Goal: Browse casually

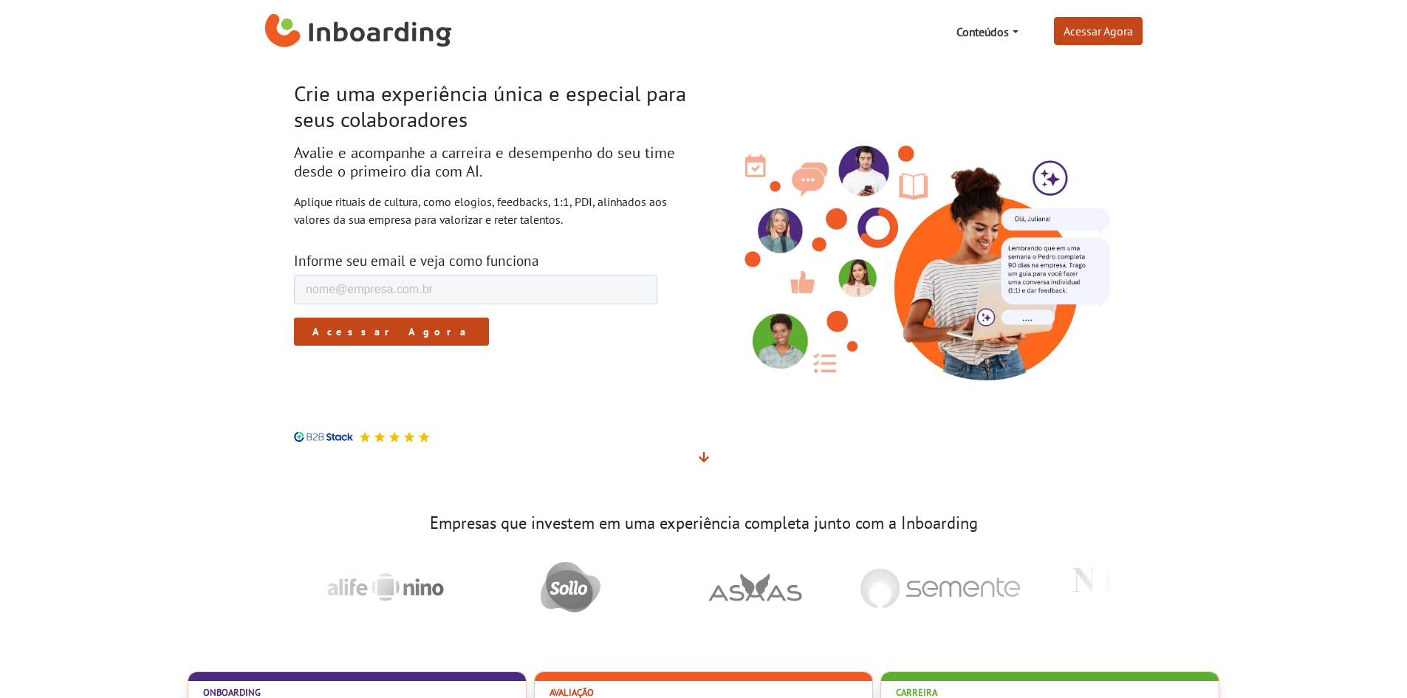
drag, startPoint x: 541, startPoint y: 251, endPoint x: 250, endPoint y: 73, distance: 341.1
click at [250, 73] on section "Crie uma experiência única e especial para seus colaboradores Avalie e acompanh…" at bounding box center [703, 274] width 1407 height 420
click at [1007, 36] on link "Conteúdos" at bounding box center [986, 32] width 73 height 30
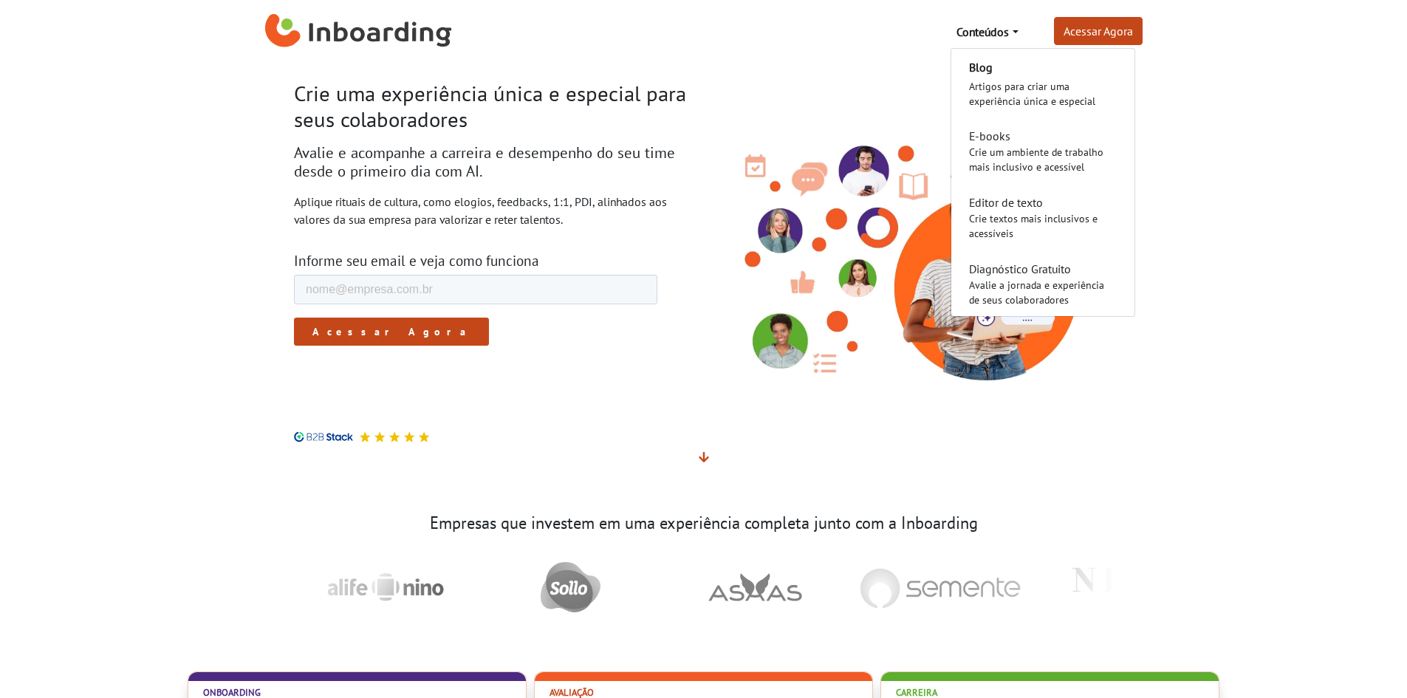
click at [661, 170] on h2 "Avalie e acompanhe a carreira e desempenho do seu time desde o primeiro dia com…" at bounding box center [493, 162] width 399 height 37
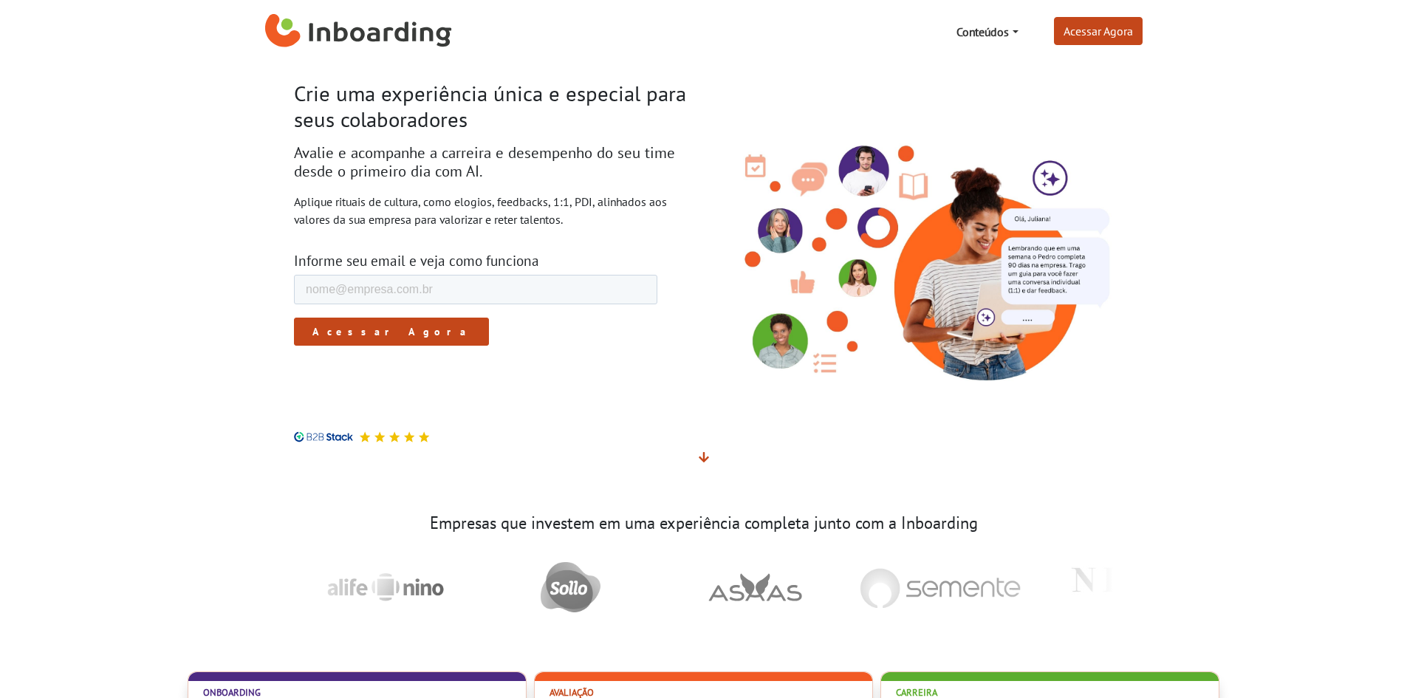
click at [560, 230] on div "Crie uma experiência única e especial para seus colaboradores Avalie e acompanh…" at bounding box center [493, 261] width 421 height 361
drag, startPoint x: 596, startPoint y: 223, endPoint x: 284, endPoint y: 96, distance: 337.2
click at [284, 96] on div "Crie uma experiência única e especial para seus colaboradores Avalie e acompanh…" at bounding box center [493, 261] width 421 height 361
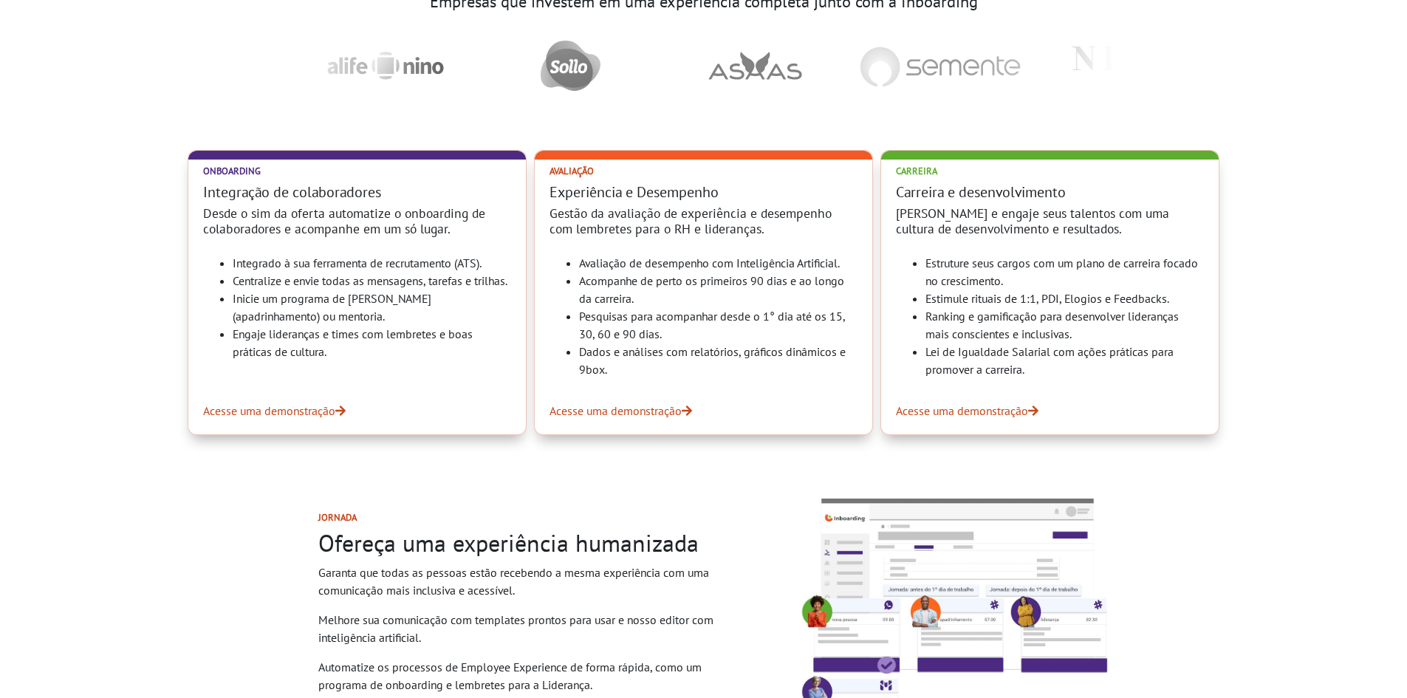
scroll to position [886, 0]
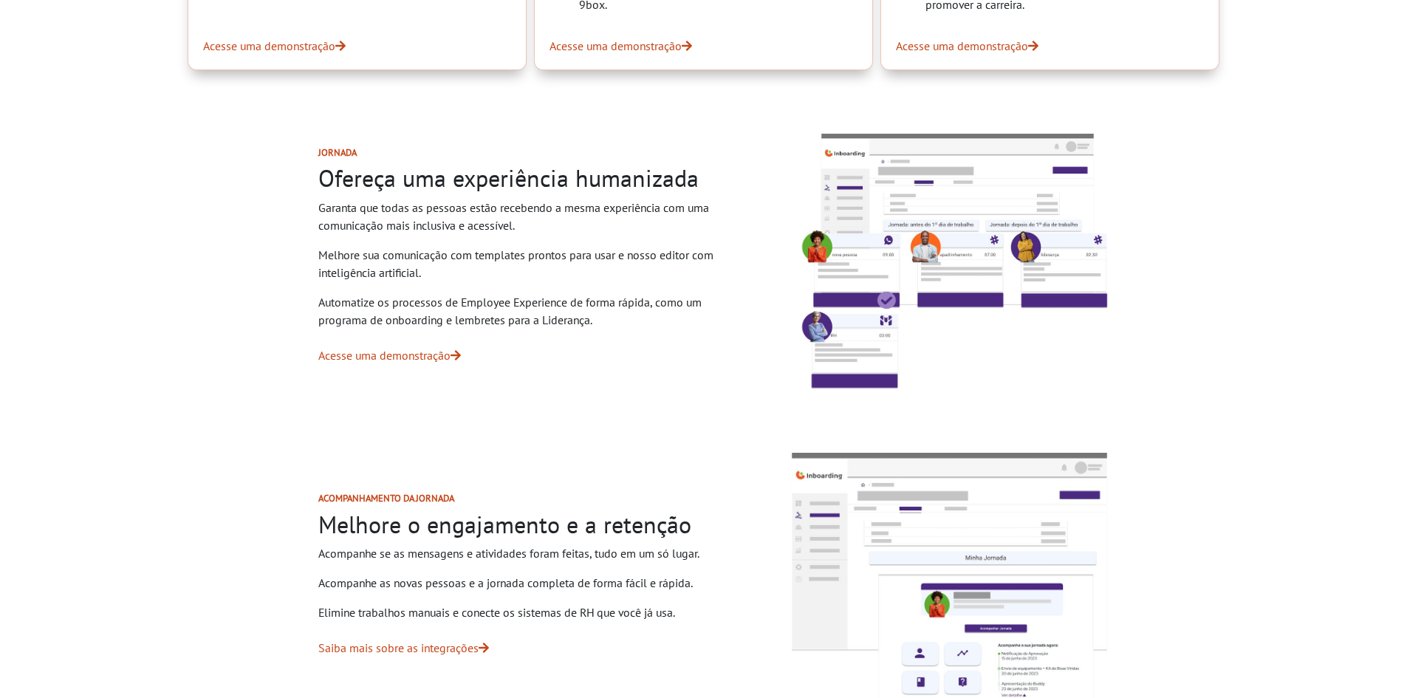
drag, startPoint x: 655, startPoint y: 316, endPoint x: 310, endPoint y: 166, distance: 376.1
click at [310, 166] on div "Jornada Ofereça uma experiência humanizada Garanta que todas as pessoas estão r…" at bounding box center [528, 262] width 491 height 300
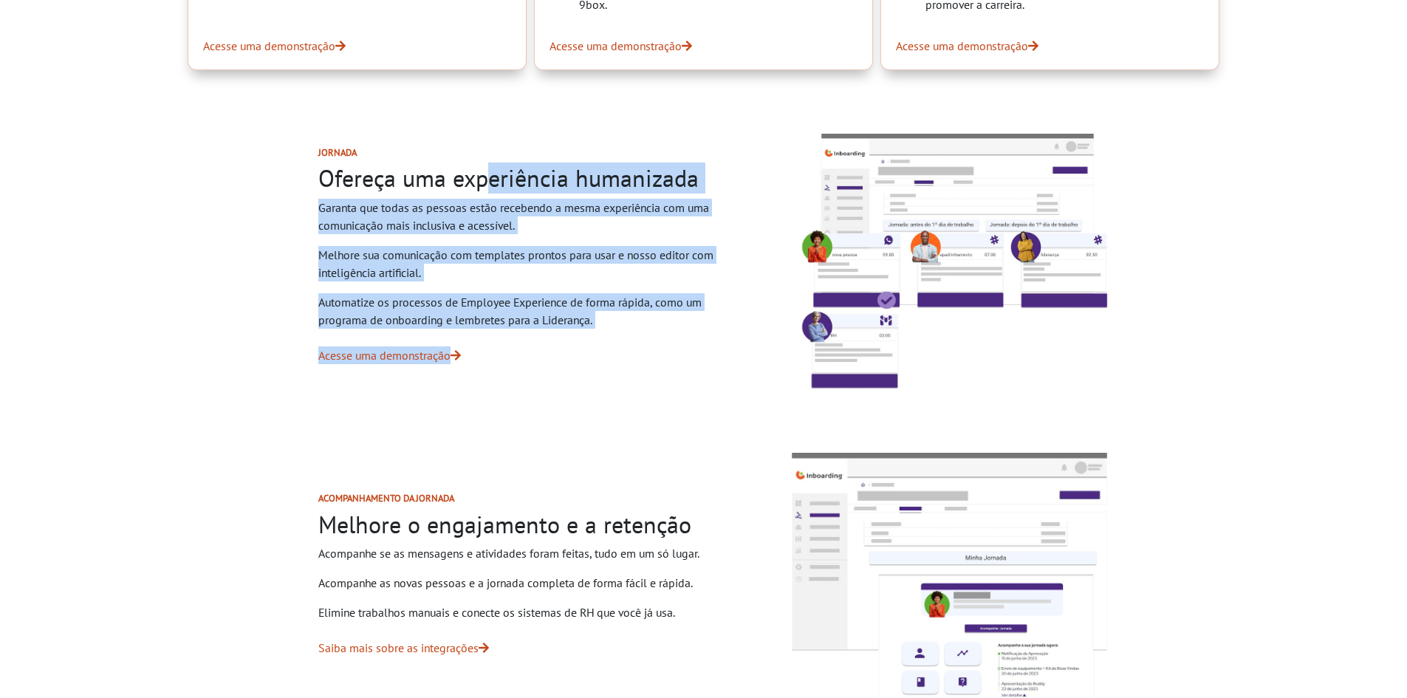
drag, startPoint x: 310, startPoint y: 166, endPoint x: 758, endPoint y: 335, distance: 479.1
click at [758, 335] on div "Jornada Ofereça uma experiência humanizada Garanta que todas as pessoas estão r…" at bounding box center [528, 262] width 491 height 300
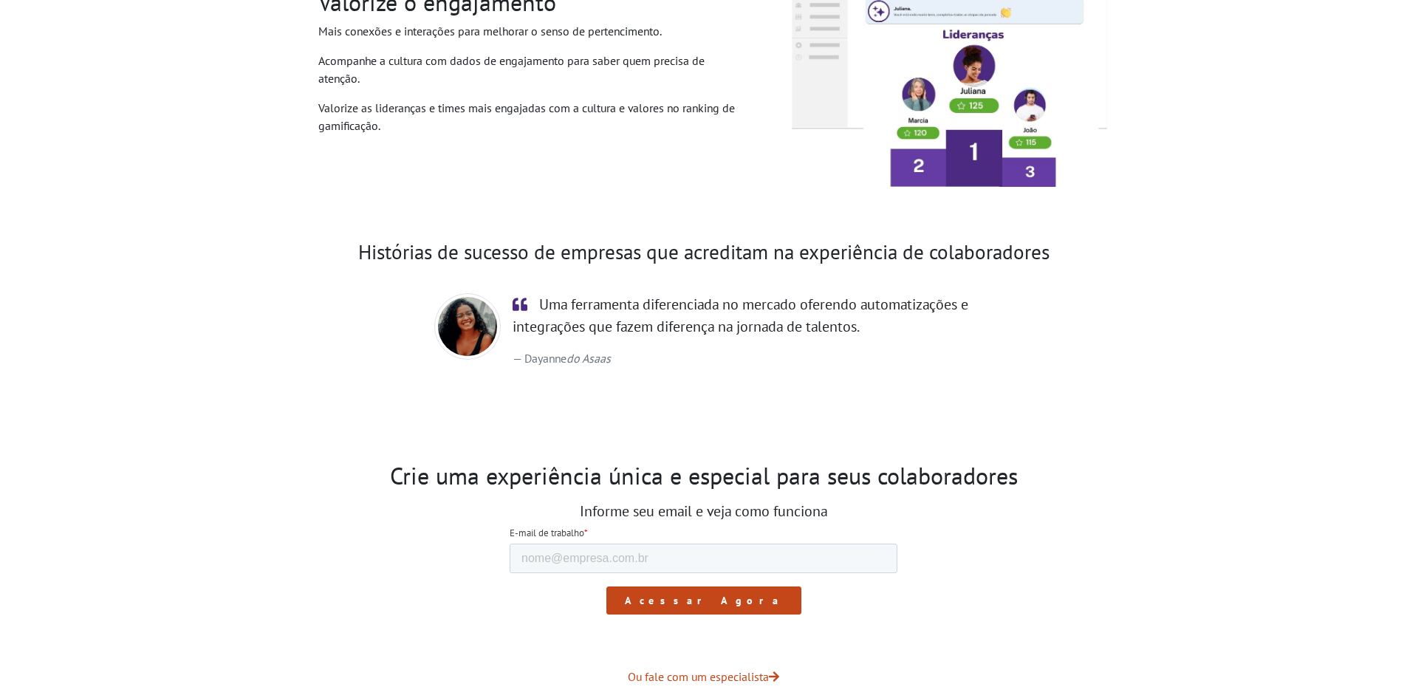
scroll to position [1994, 0]
